Goal: Task Accomplishment & Management: Use online tool/utility

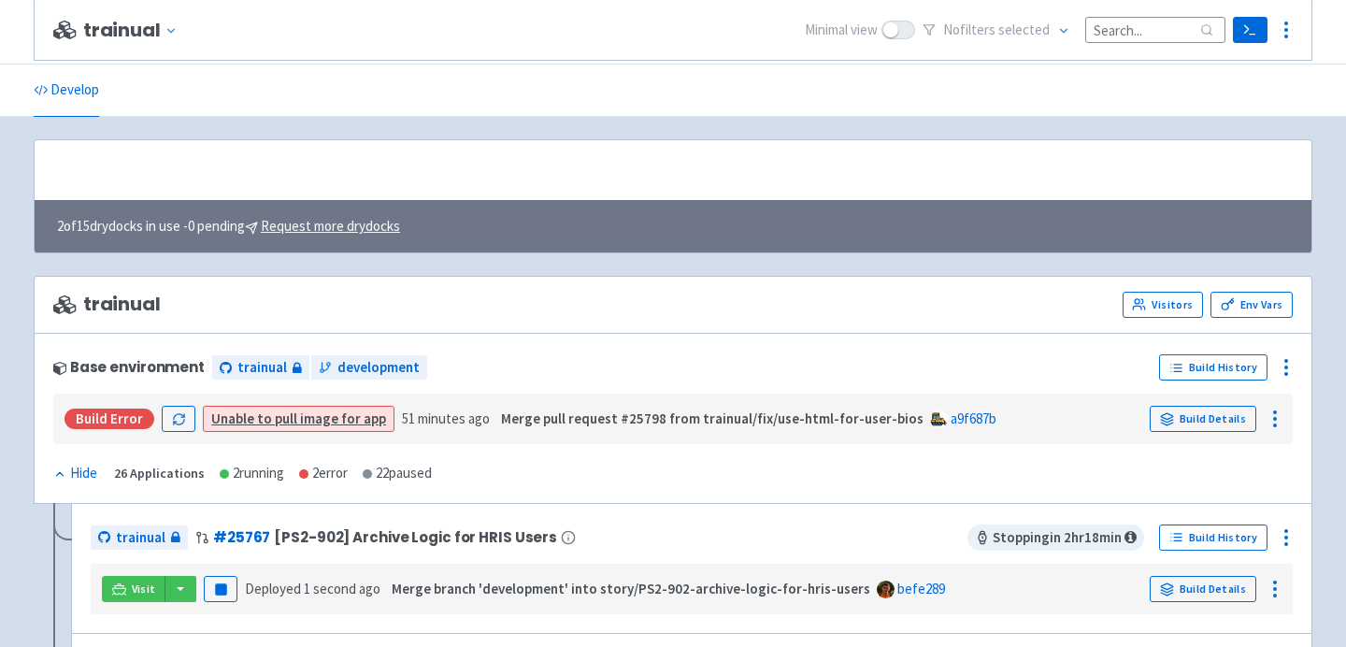
scroll to position [301, 0]
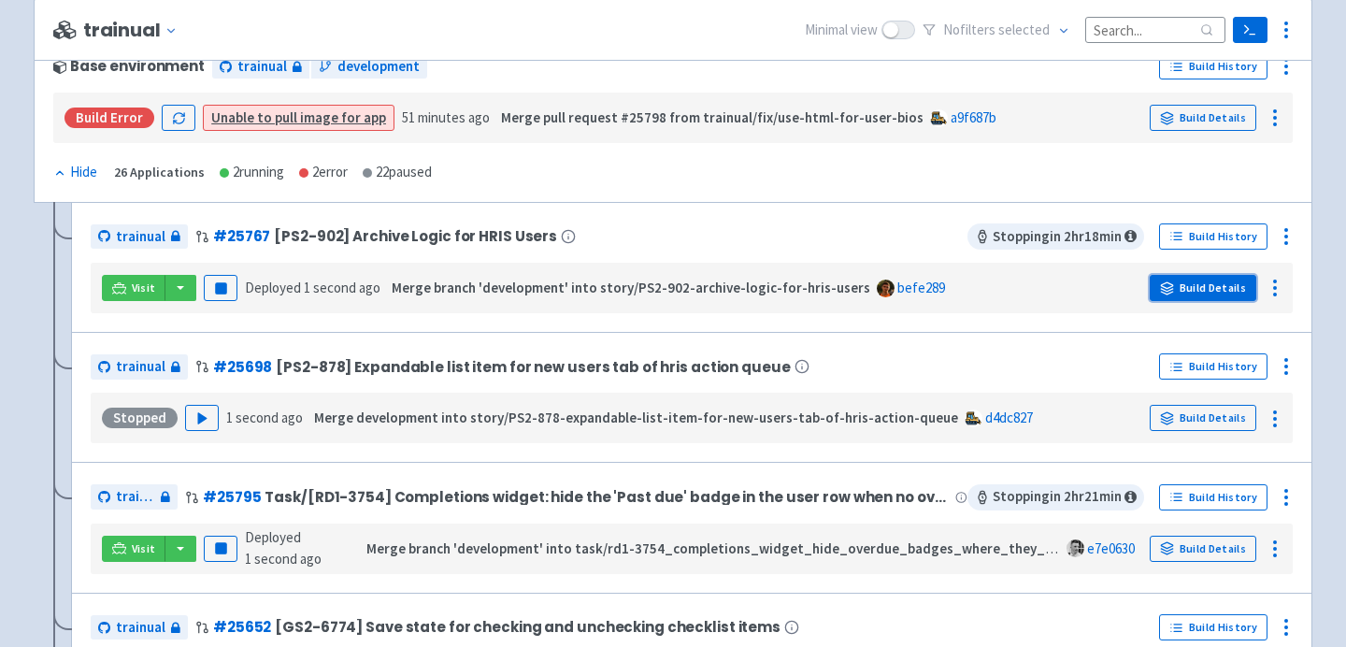
click at [1225, 288] on link "Build Details" at bounding box center [1202, 288] width 107 height 26
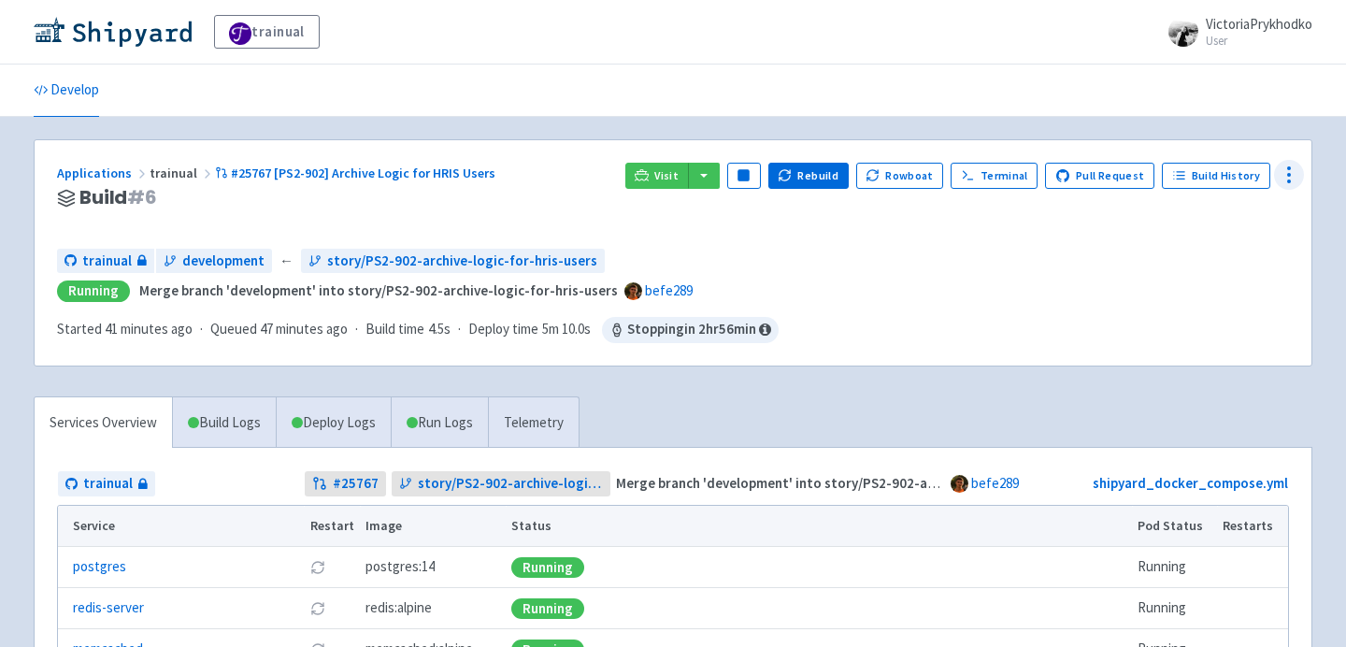
click at [1287, 166] on icon at bounding box center [1288, 175] width 22 height 22
click at [1188, 318] on span "Env Vars" at bounding box center [1181, 318] width 50 height 26
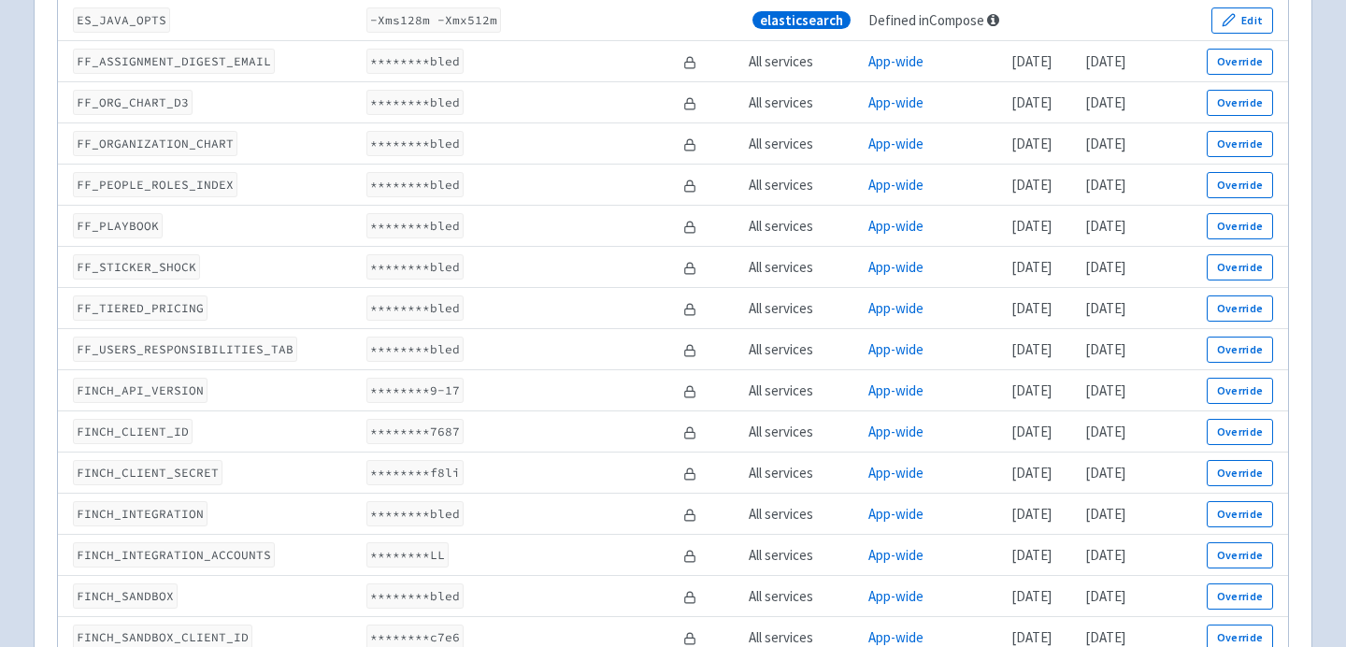
scroll to position [3576, 0]
click at [1236, 587] on button "Override" at bounding box center [1239, 594] width 66 height 26
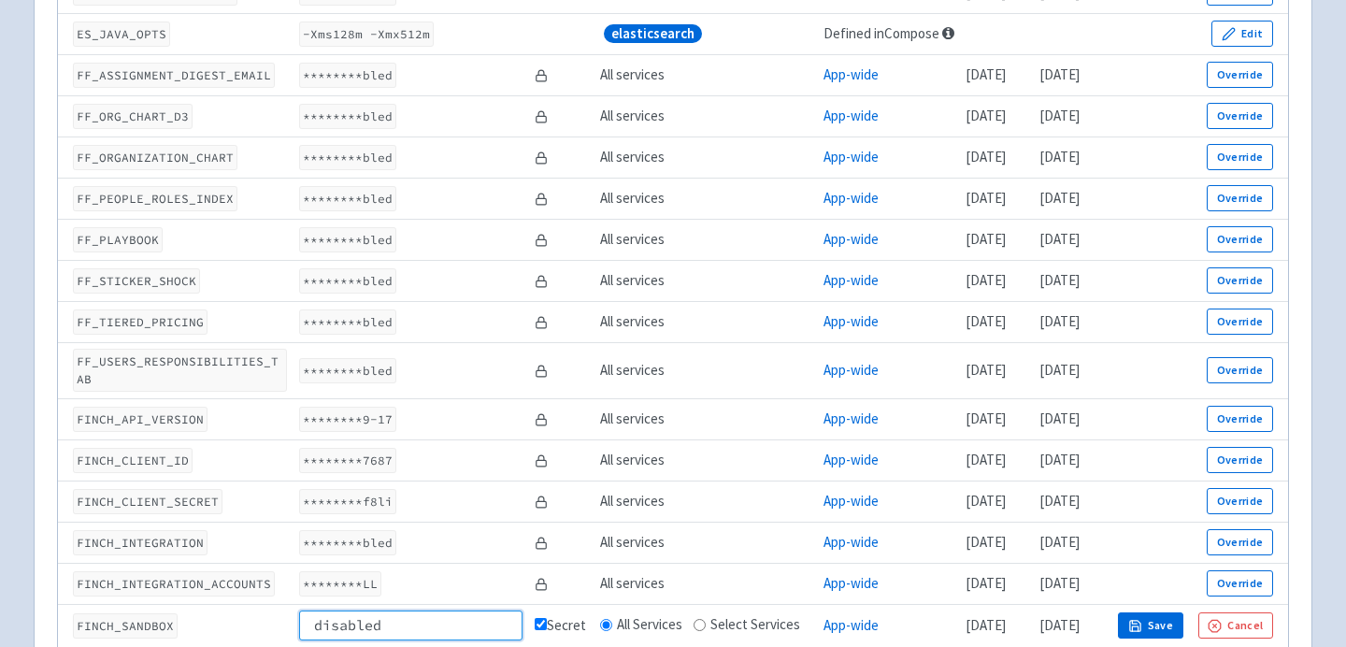
type input "disabled"
click at [1183, 612] on button "Save" at bounding box center [1150, 625] width 65 height 26
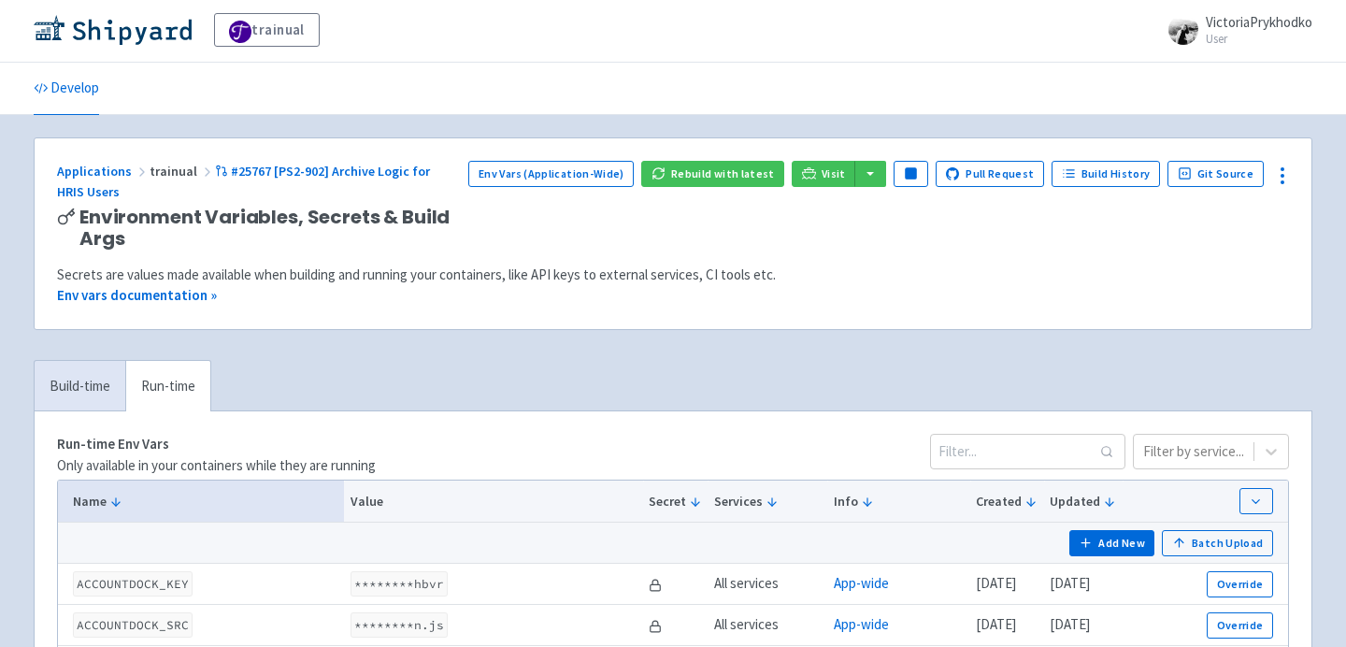
scroll to position [0, 0]
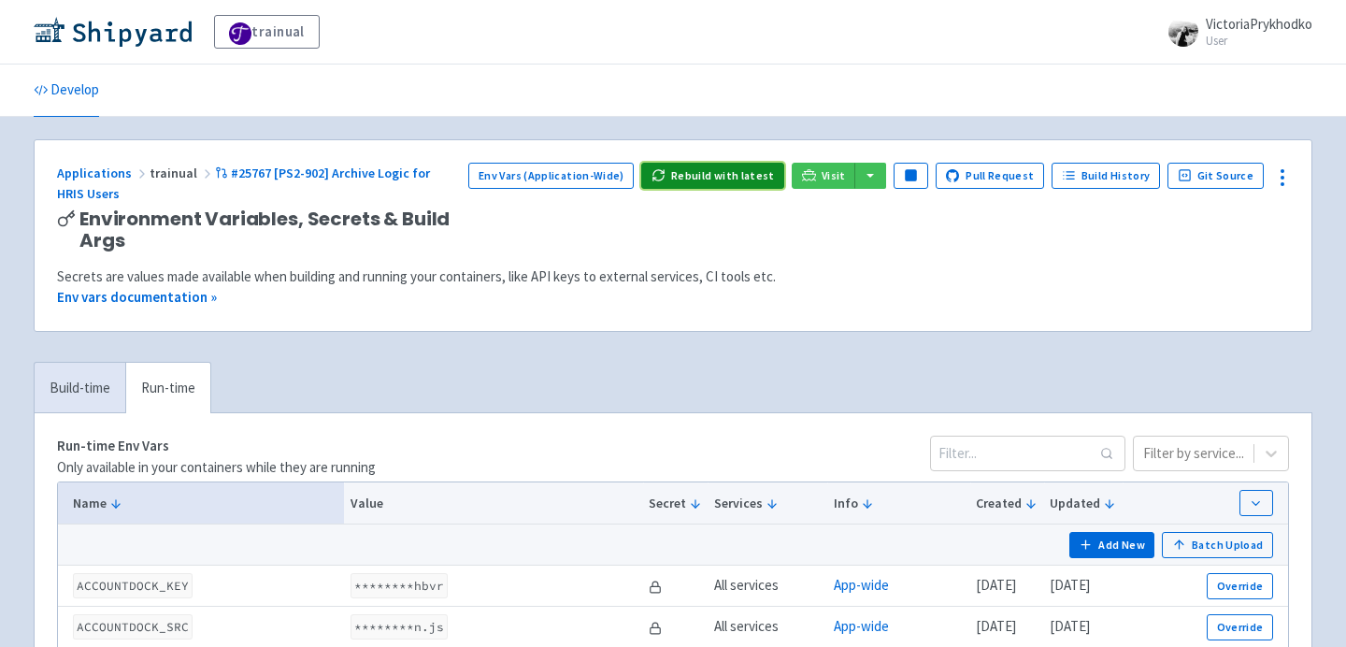
click at [731, 178] on button "Rebuild with latest" at bounding box center [712, 176] width 143 height 26
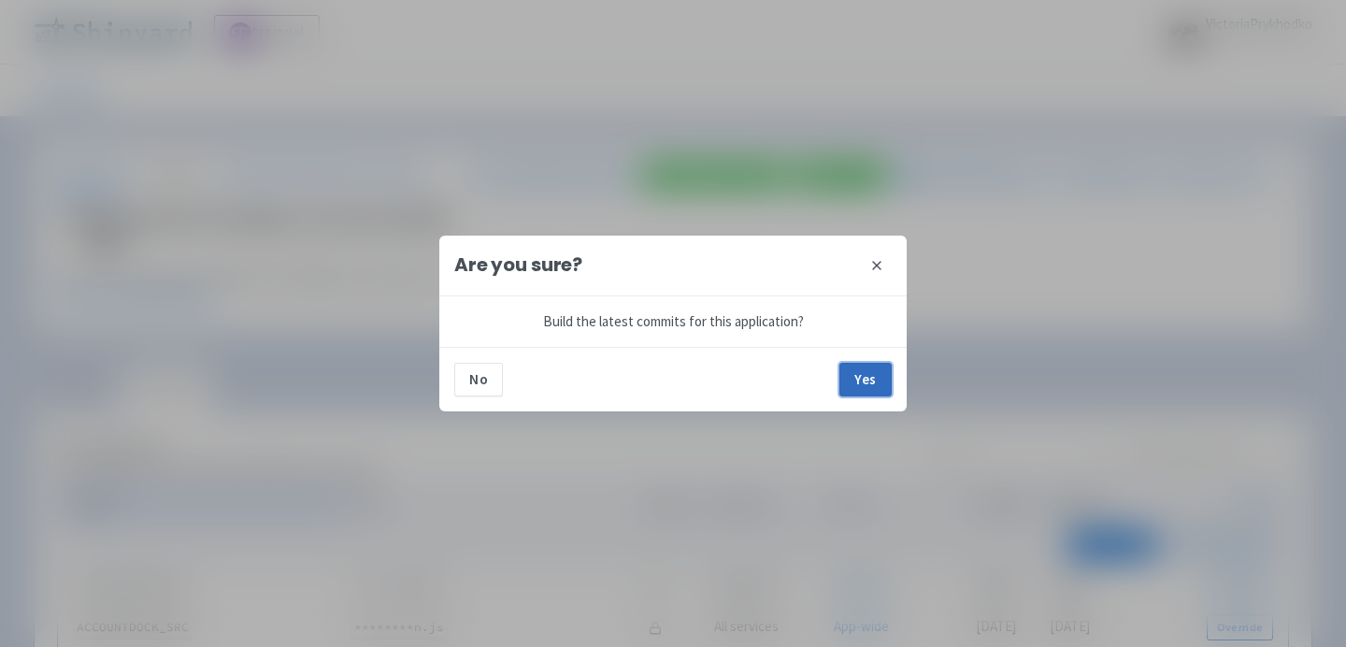
click at [863, 373] on button "Yes" at bounding box center [865, 380] width 52 height 34
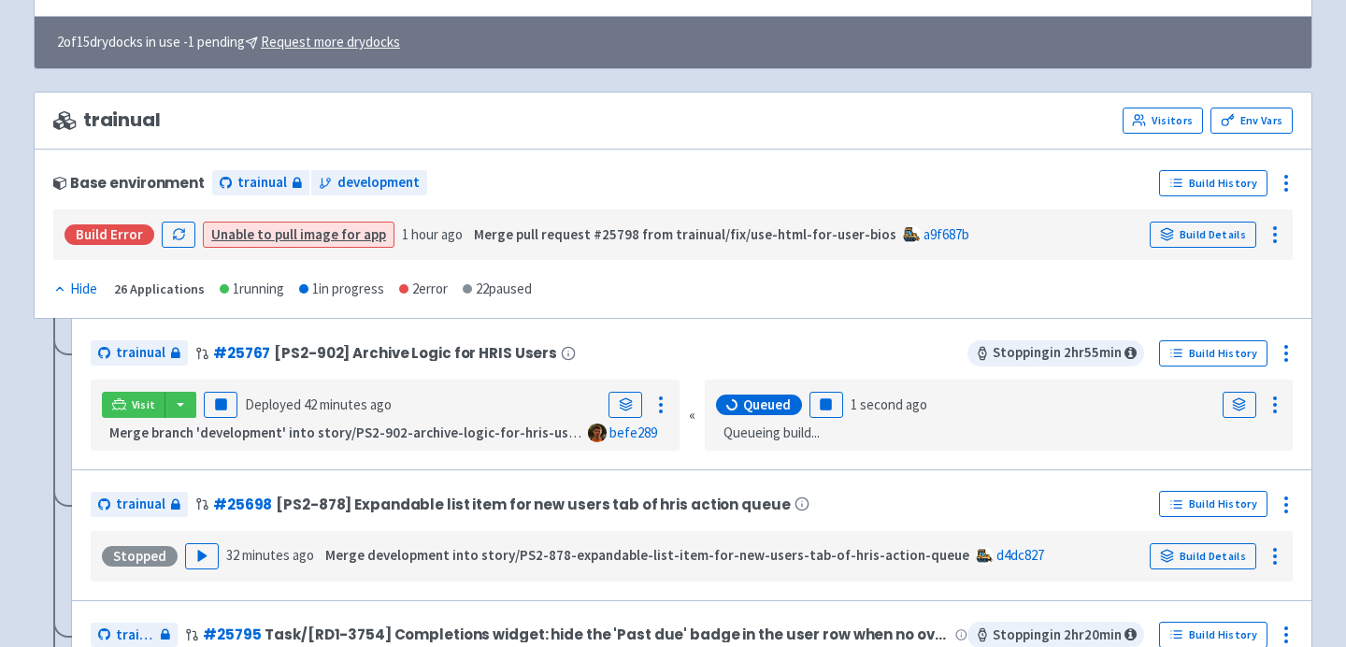
scroll to position [185, 0]
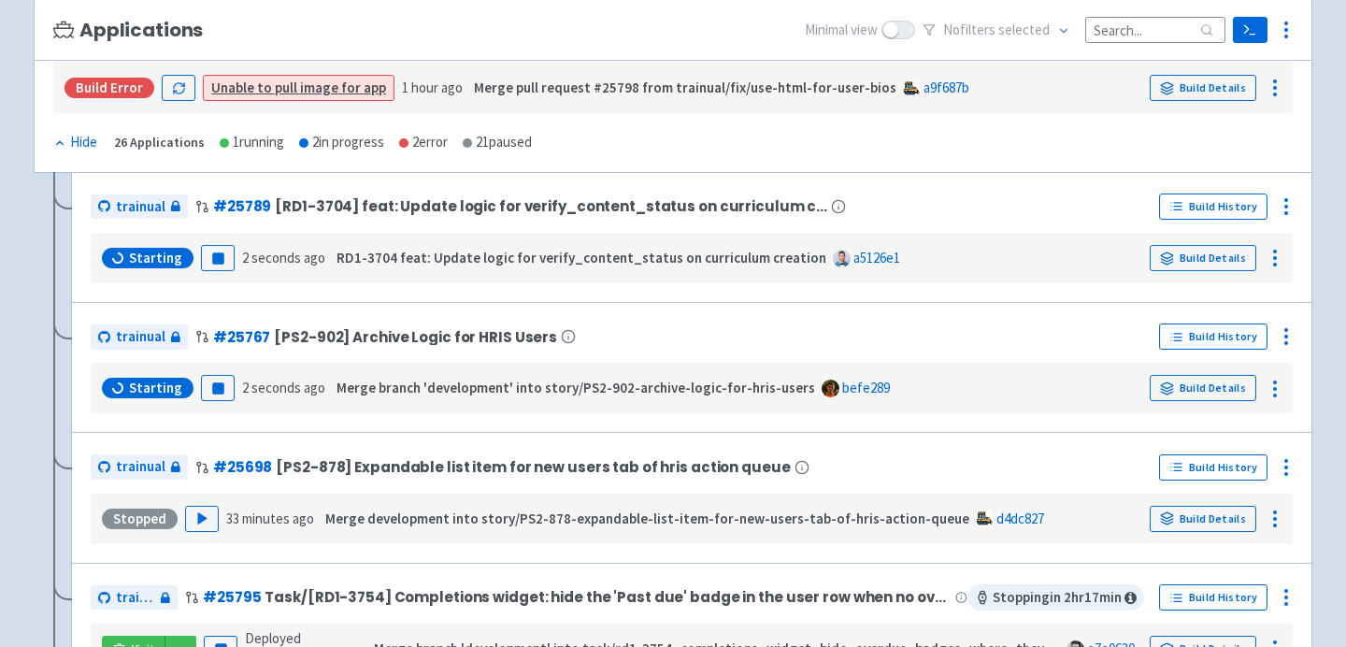
scroll to position [388, 0]
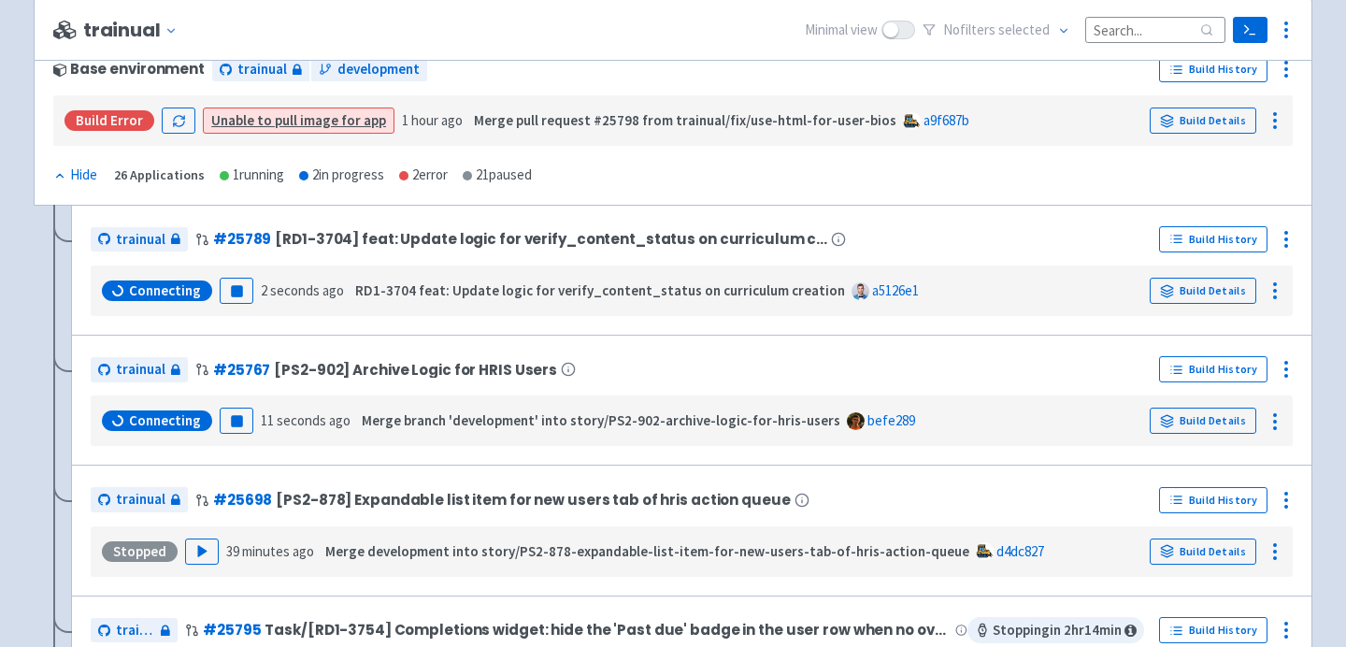
scroll to position [442, 0]
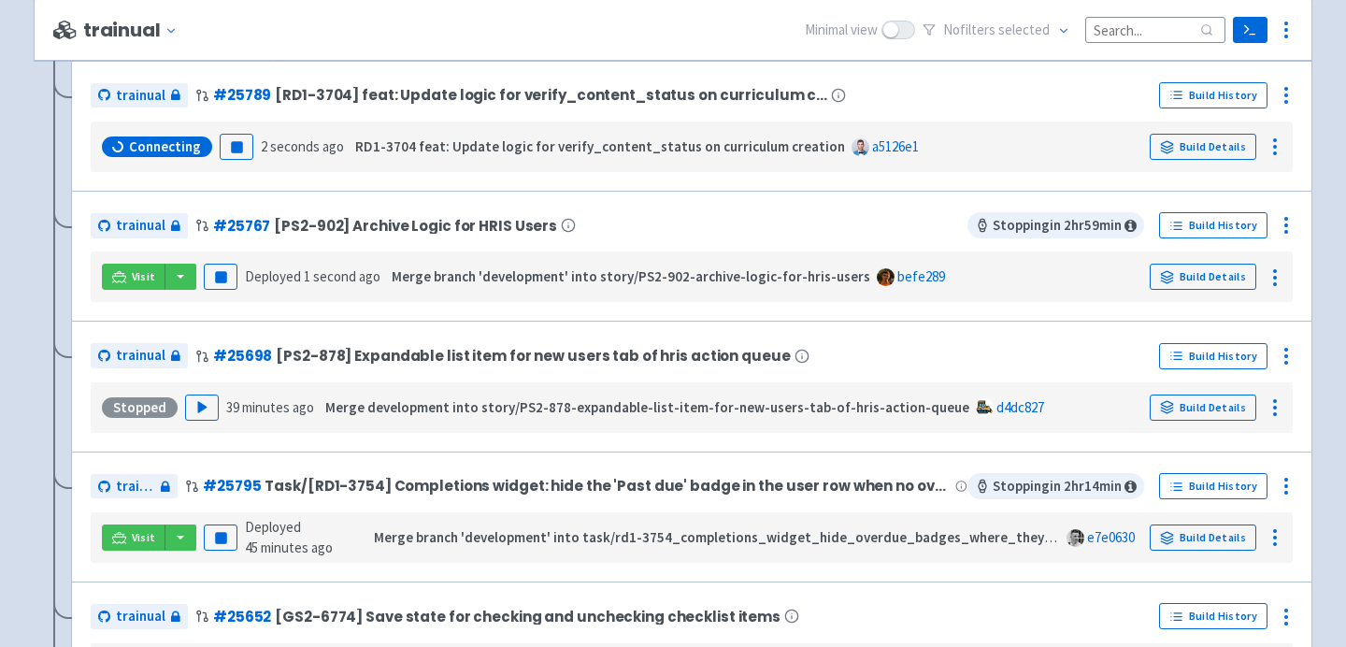
click at [439, 150] on strong "RD1-3704 feat: Update logic for verify_content_status on curriculum creation" at bounding box center [600, 146] width 490 height 18
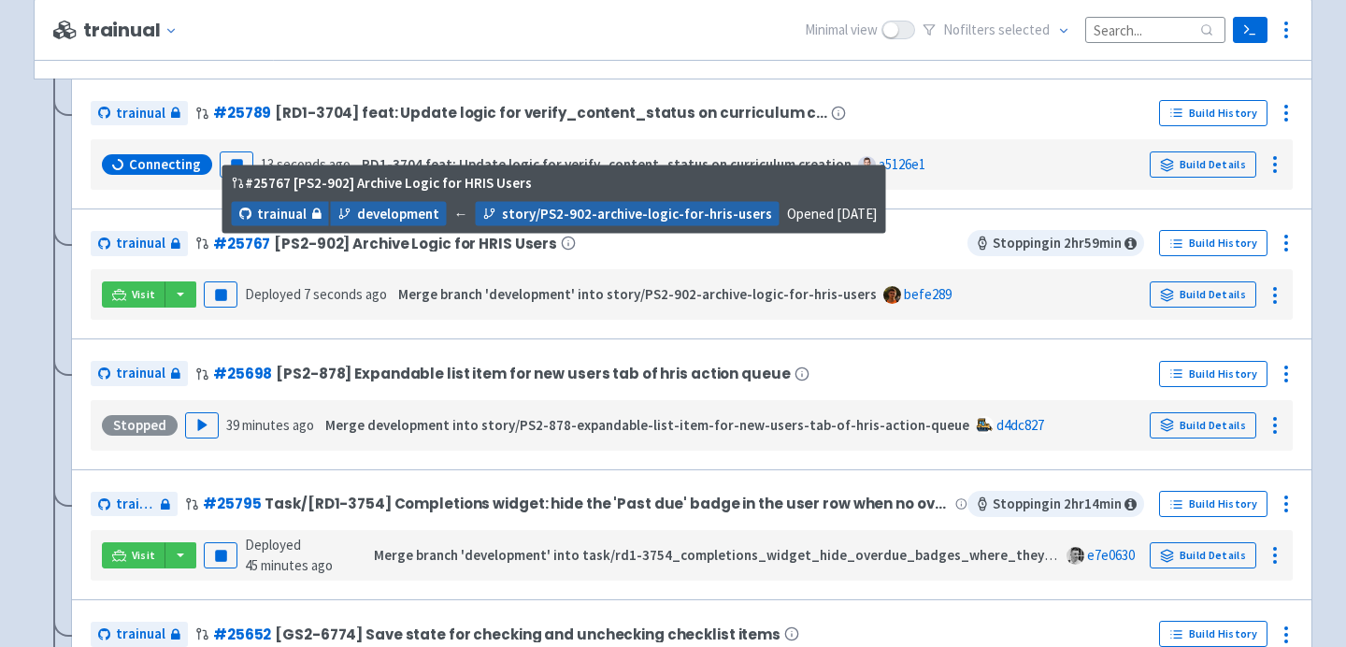
scroll to position [413, 0]
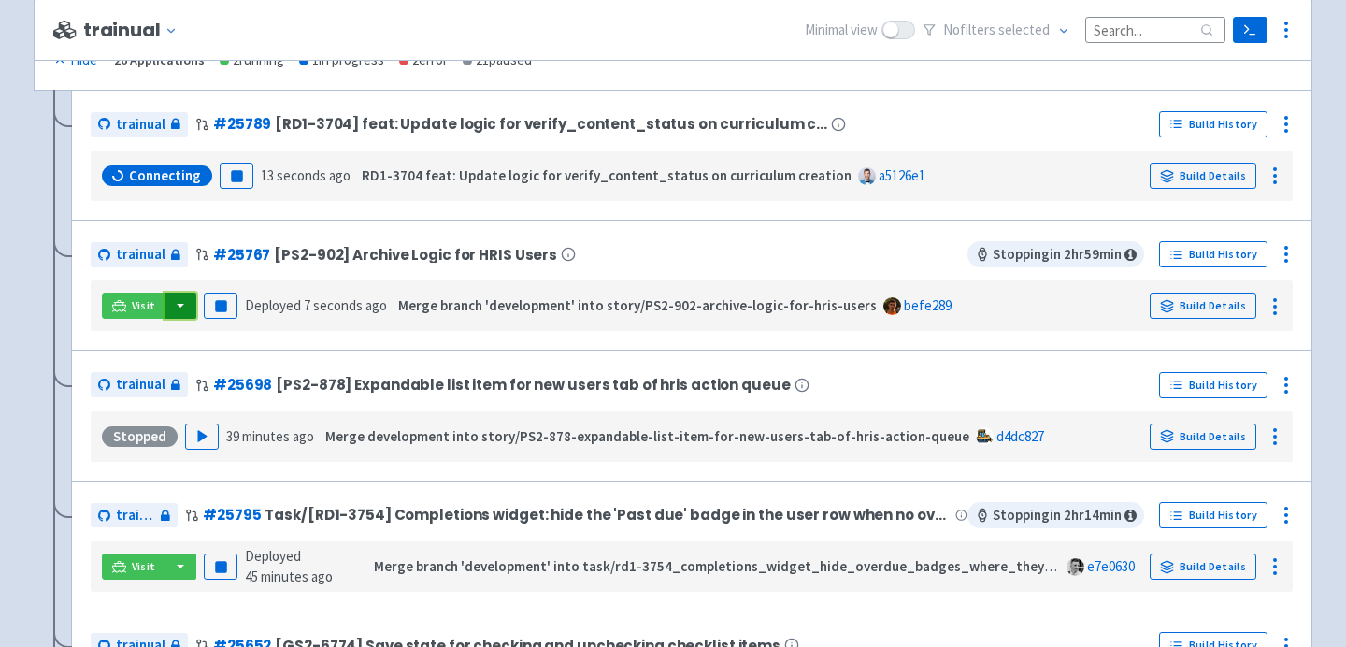
click at [180, 307] on button "button" at bounding box center [180, 306] width 32 height 26
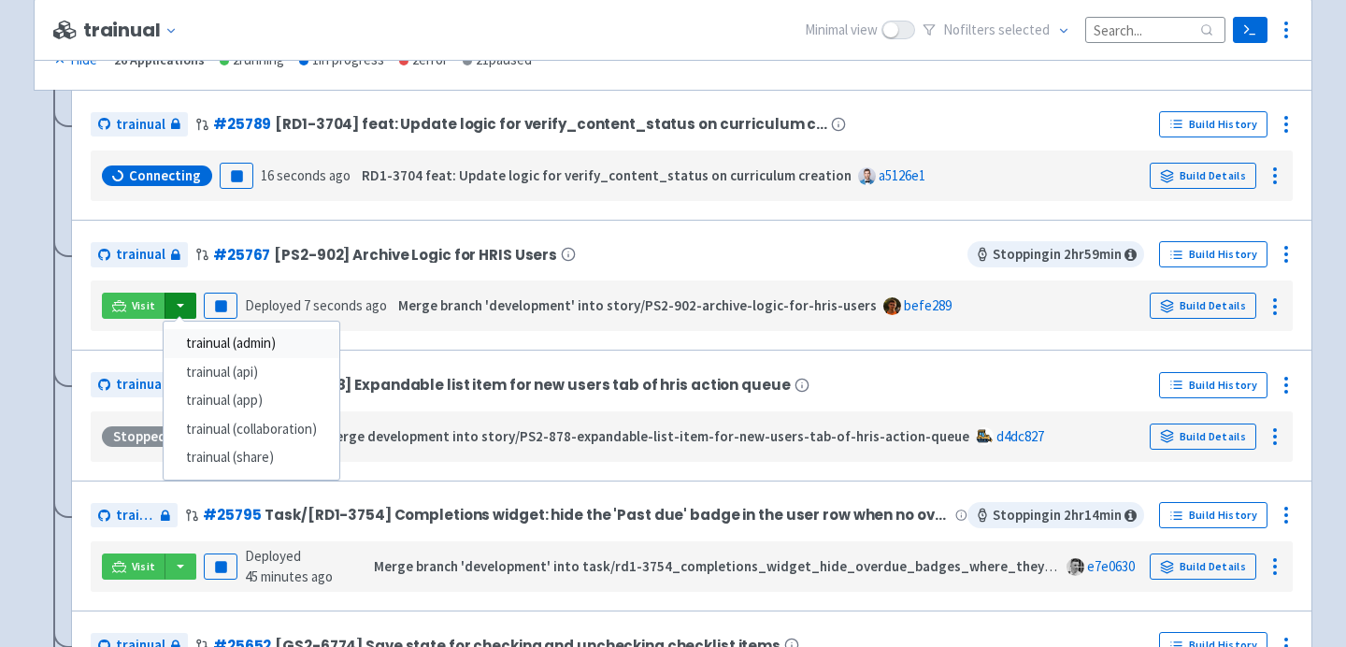
click at [236, 348] on link "trainual (admin)" at bounding box center [252, 343] width 176 height 29
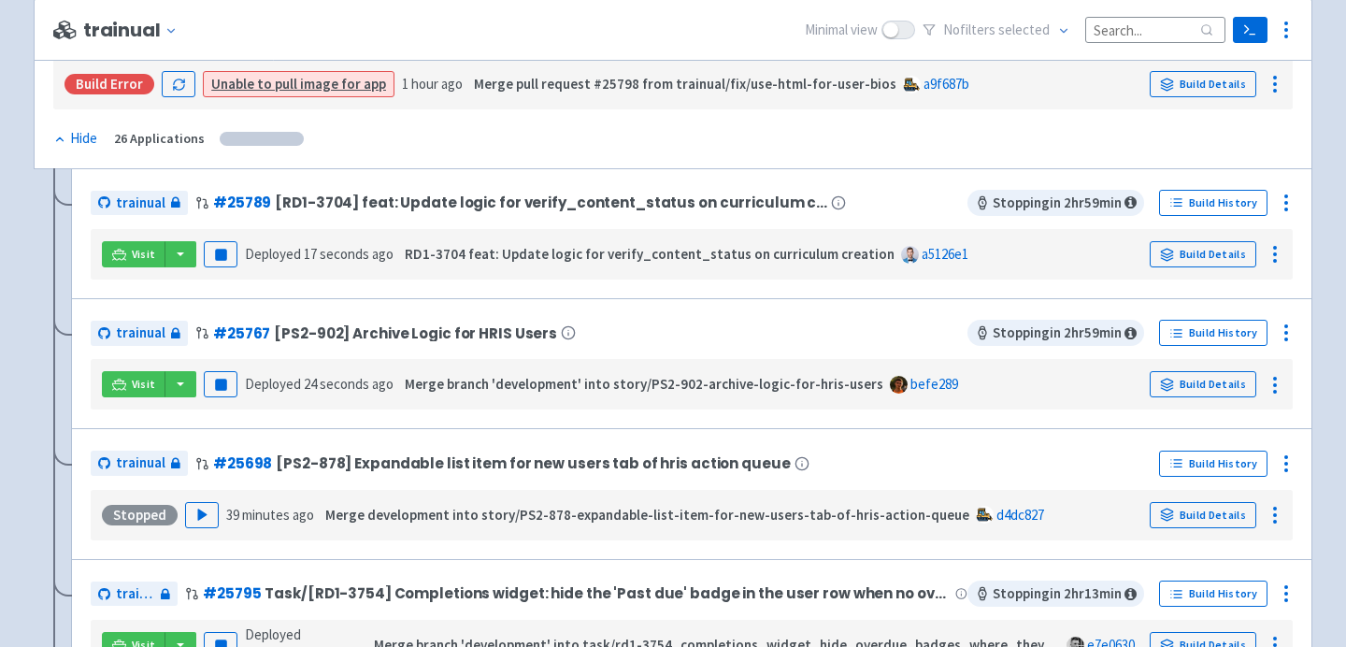
scroll to position [303, 0]
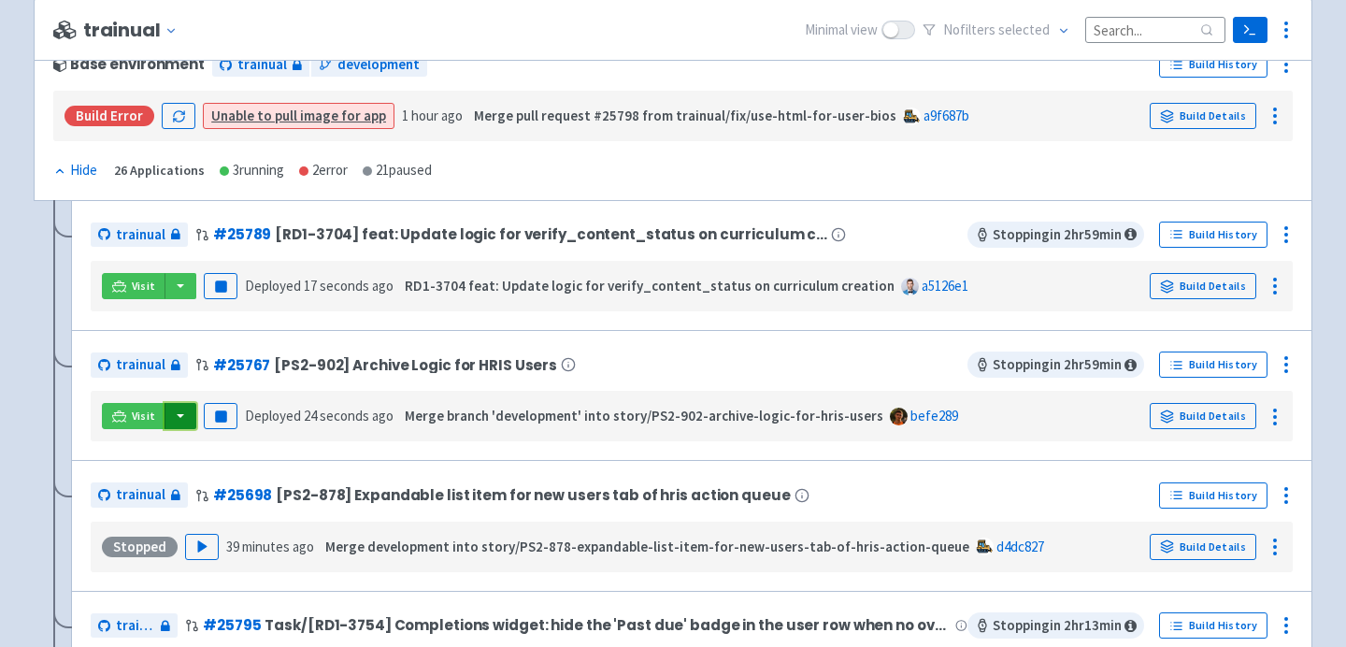
click at [169, 421] on button "button" at bounding box center [180, 416] width 32 height 26
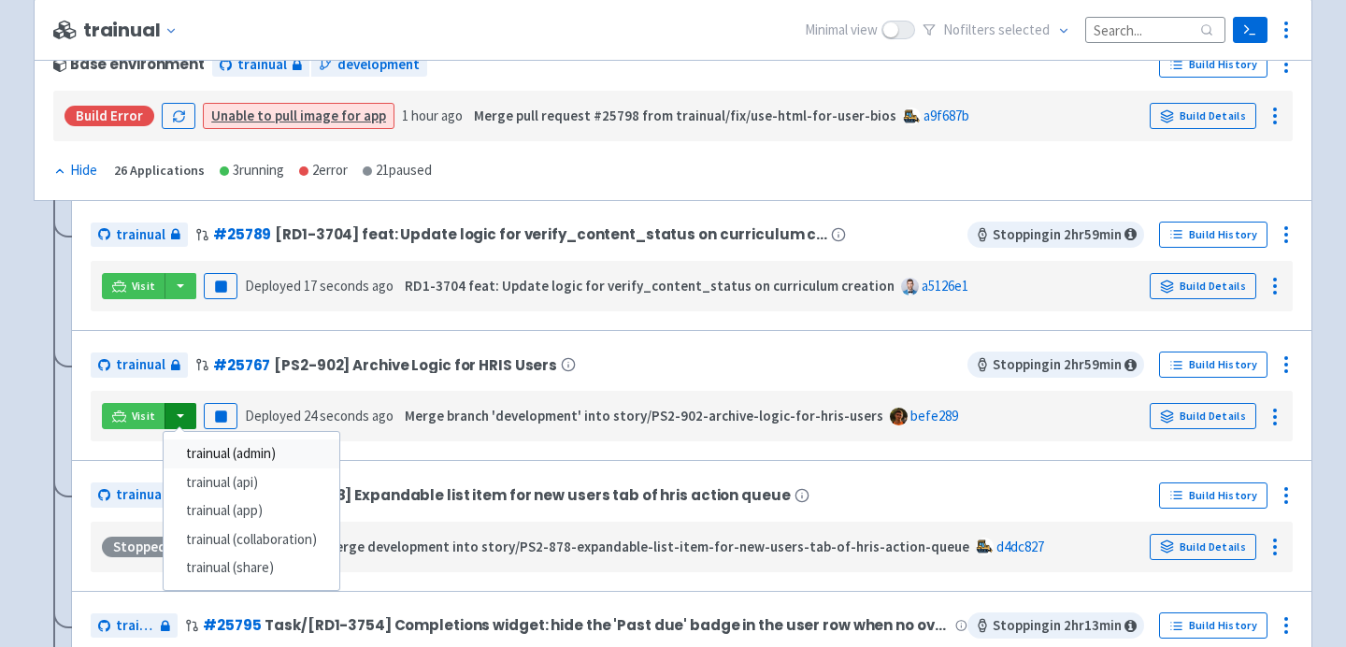
click at [204, 450] on link "trainual (admin)" at bounding box center [252, 453] width 176 height 29
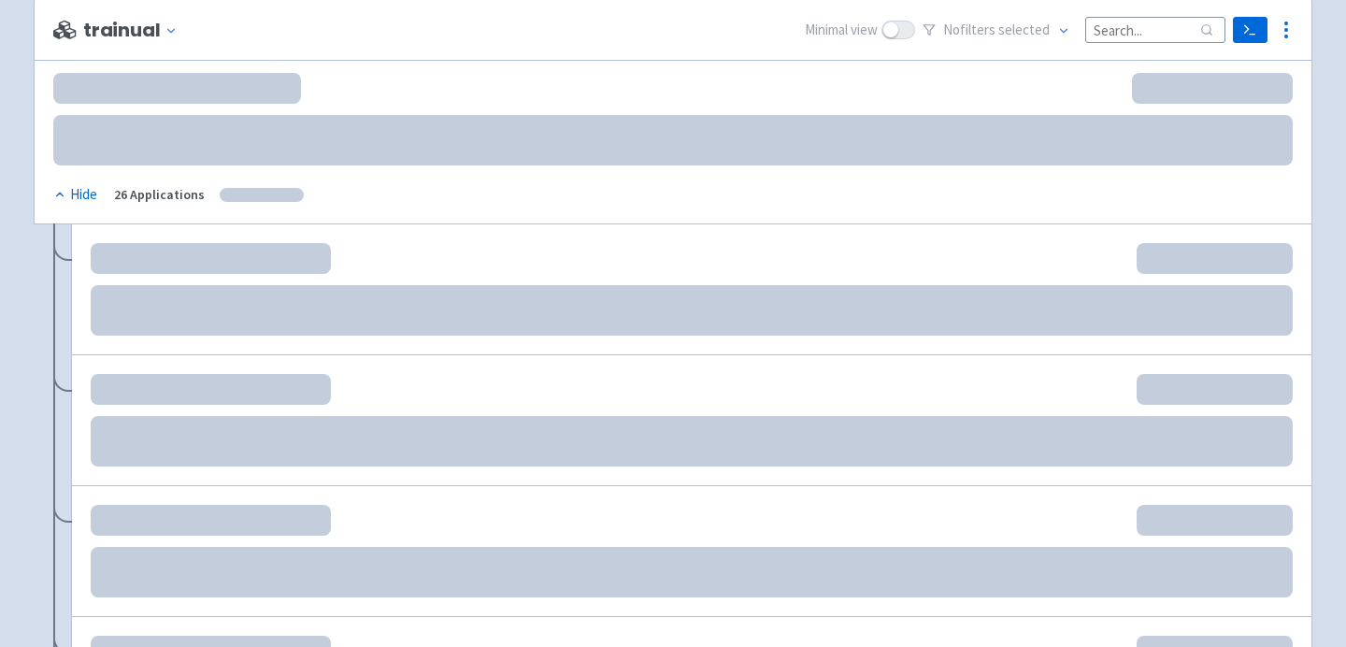
scroll to position [301, 0]
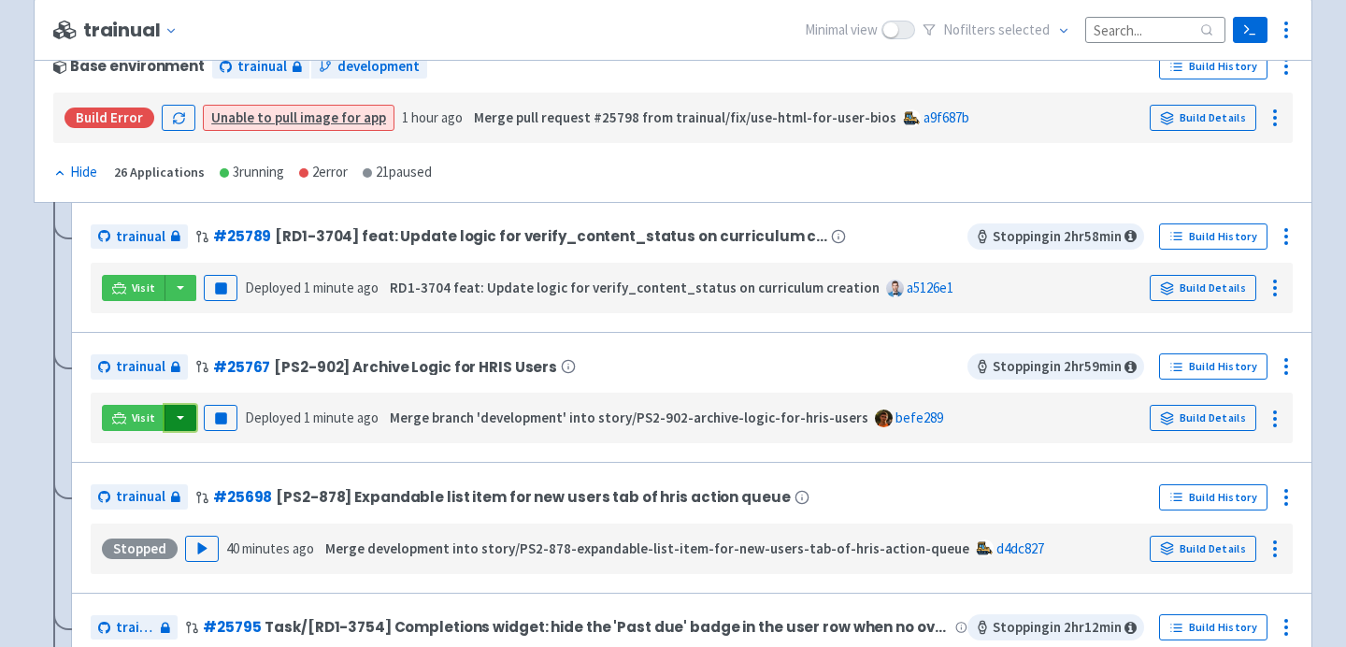
click at [180, 412] on button "button" at bounding box center [180, 418] width 32 height 26
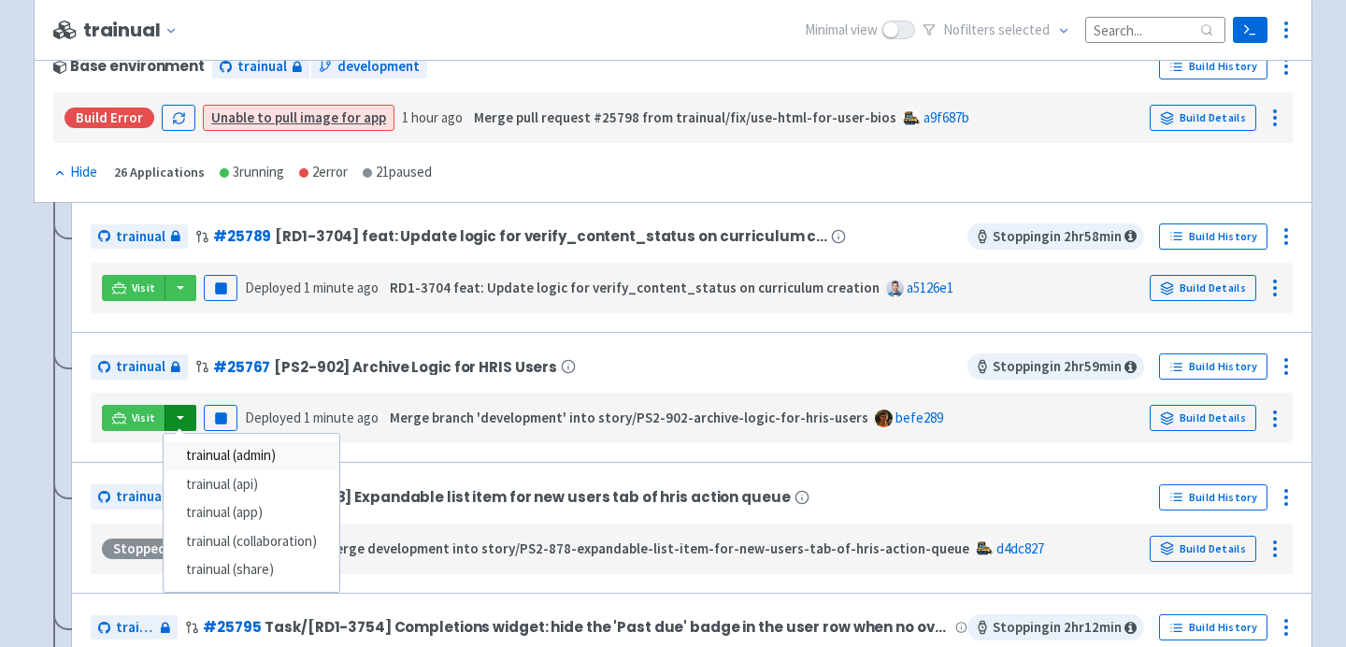
click at [198, 454] on link "trainual (admin)" at bounding box center [252, 455] width 176 height 29
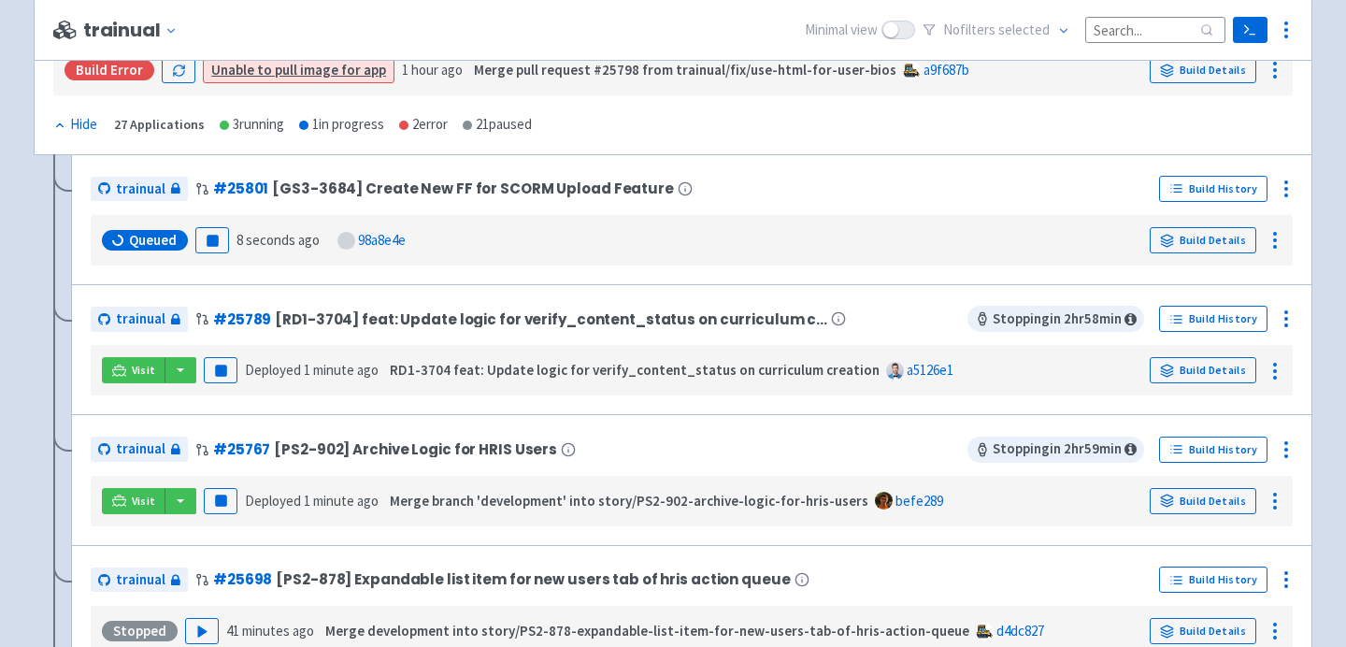
scroll to position [366, 0]
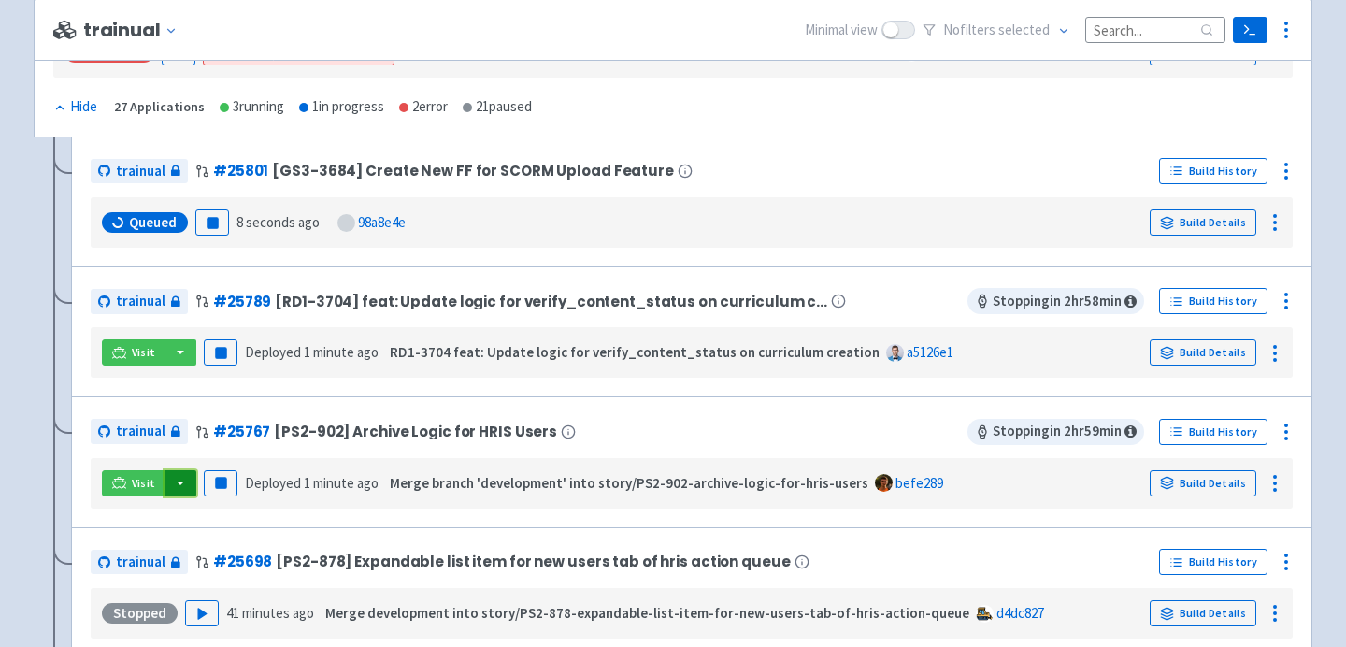
click at [183, 480] on button "button" at bounding box center [180, 483] width 32 height 26
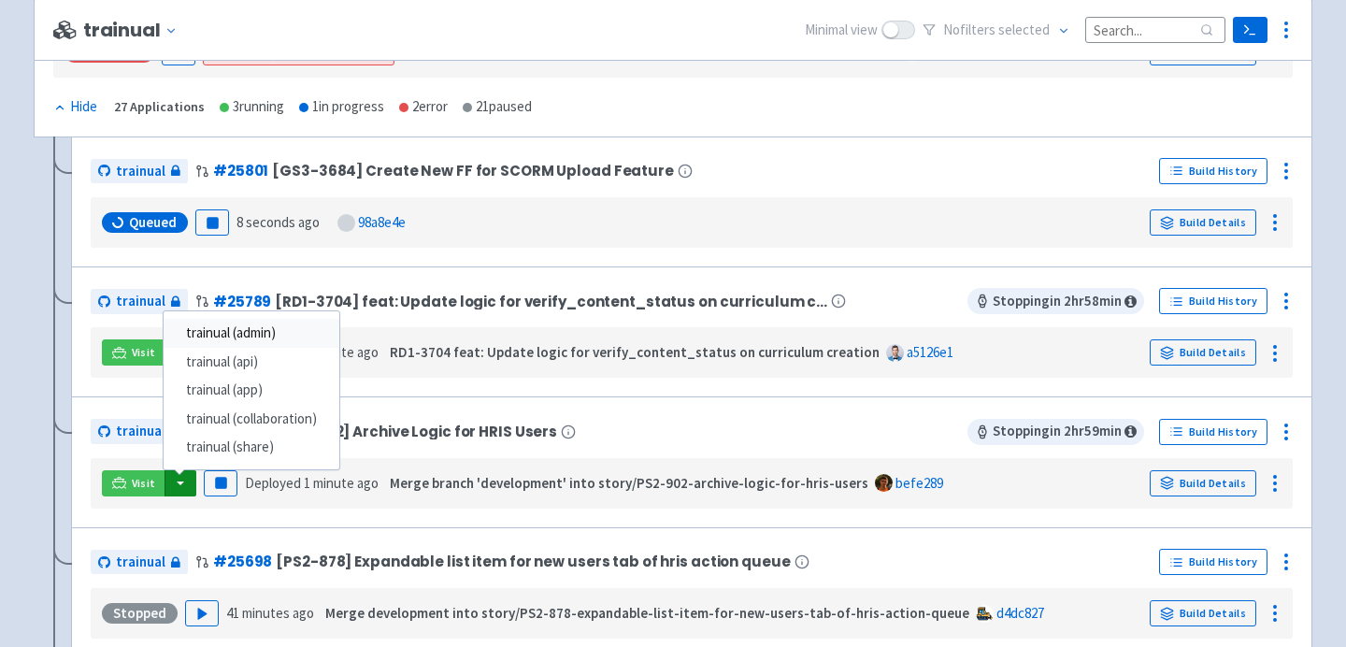
click at [236, 344] on link "trainual (admin)" at bounding box center [252, 333] width 176 height 29
